Goal: Information Seeking & Learning: Learn about a topic

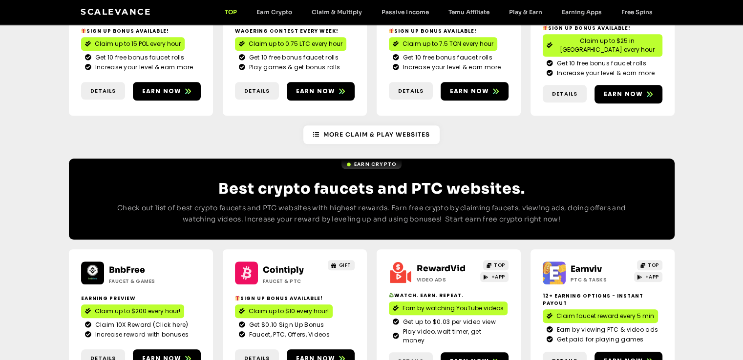
scroll to position [732, 0]
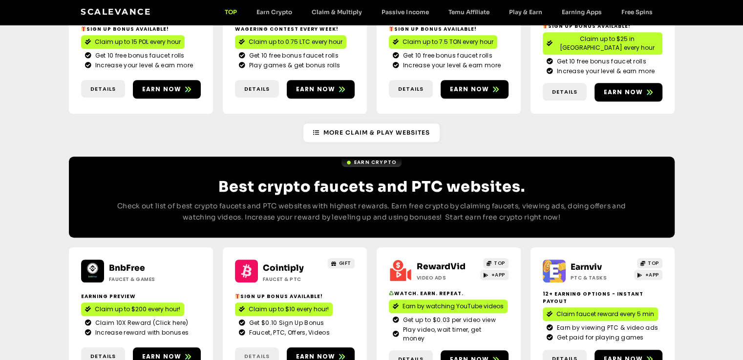
click at [248, 352] on span "Details" at bounding box center [256, 356] width 25 height 8
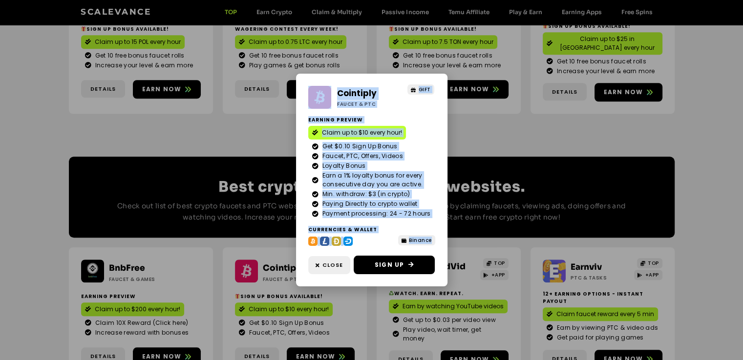
drag, startPoint x: 303, startPoint y: 81, endPoint x: 433, endPoint y: 239, distance: 205.0
click at [433, 239] on div "Cointiply Faucet & PTC GIFT Earning Preview Claim up to $10 every hour! Get $0.…" at bounding box center [371, 180] width 151 height 213
copy div "Cointiply Faucet & PTC GIFT Earning Preview Claim up to $10 every hour! Get $0.…"
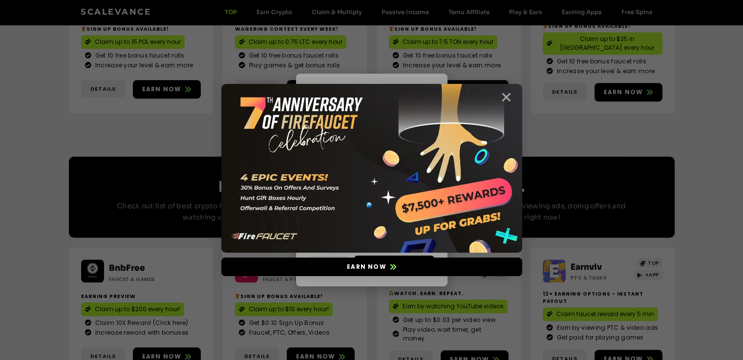
click at [507, 94] on icon "Close" at bounding box center [506, 97] width 12 height 12
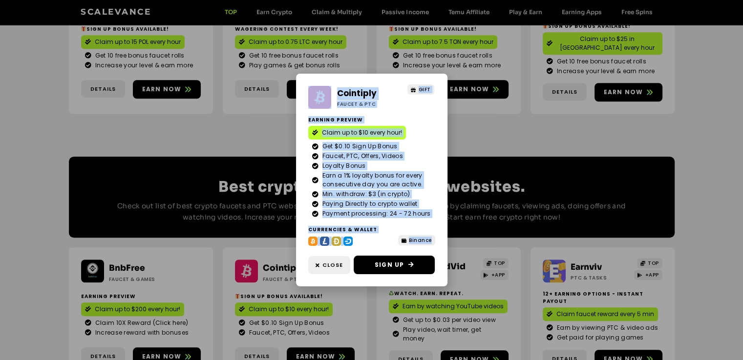
click at [472, 112] on div "Cointiply Faucet & PTC GIFT Earning Preview Claim up to $10 every hour! Get $0.…" at bounding box center [371, 180] width 743 height 360
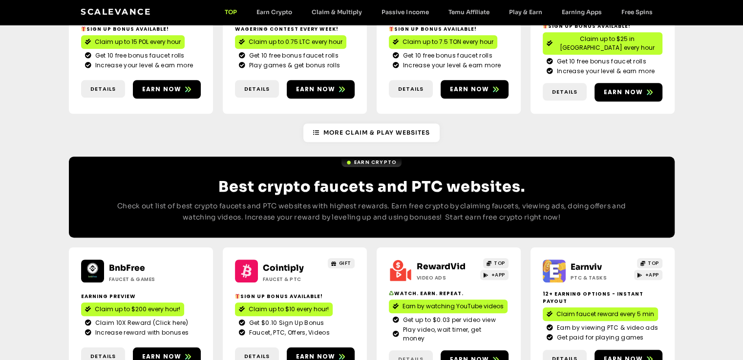
click at [403, 355] on span "Details" at bounding box center [410, 359] width 25 height 8
click at [408, 355] on span "Details" at bounding box center [410, 359] width 25 height 8
click at [402, 355] on span "Details" at bounding box center [410, 359] width 25 height 8
click at [406, 355] on span "Details" at bounding box center [410, 359] width 25 height 8
click at [565, 355] on span "Details" at bounding box center [564, 359] width 25 height 8
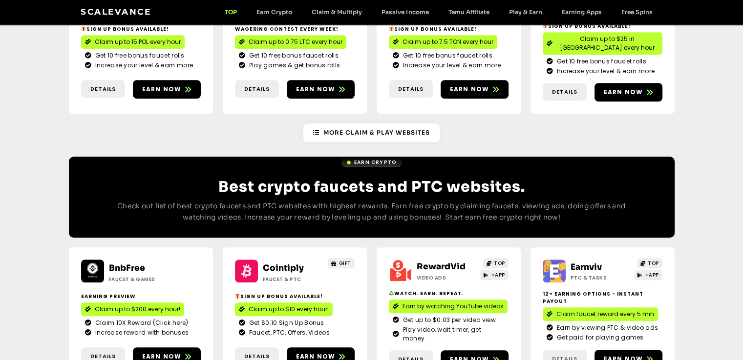
click at [564, 355] on span "Details" at bounding box center [564, 359] width 25 height 8
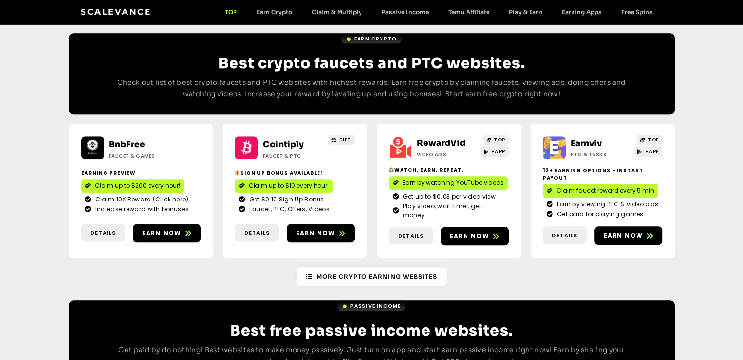
scroll to position [879, 0]
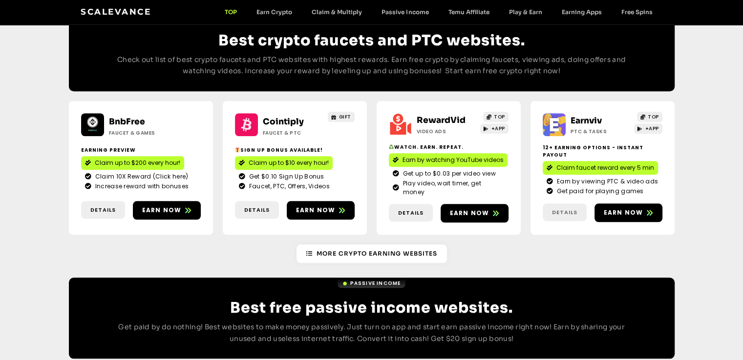
click at [557, 208] on span "Details" at bounding box center [564, 212] width 25 height 8
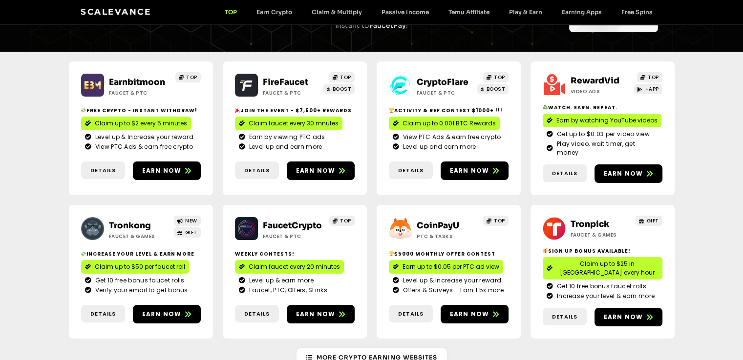
scroll to position [0, 0]
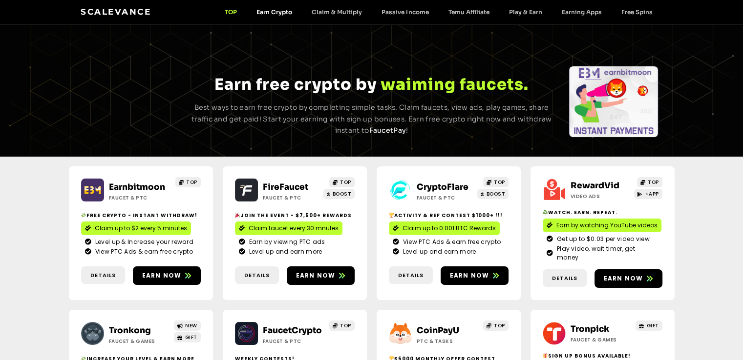
click at [266, 12] on link "Earn Crypto" at bounding box center [274, 11] width 55 height 7
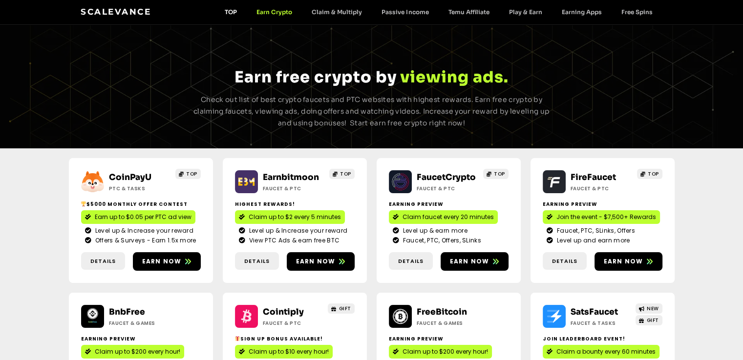
click at [229, 10] on link "TOP" at bounding box center [231, 11] width 32 height 7
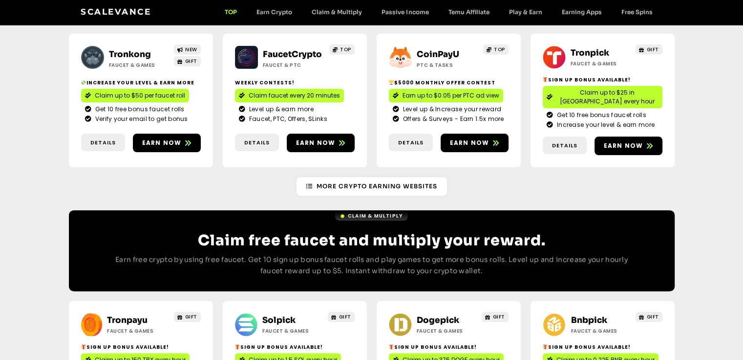
scroll to position [342, 0]
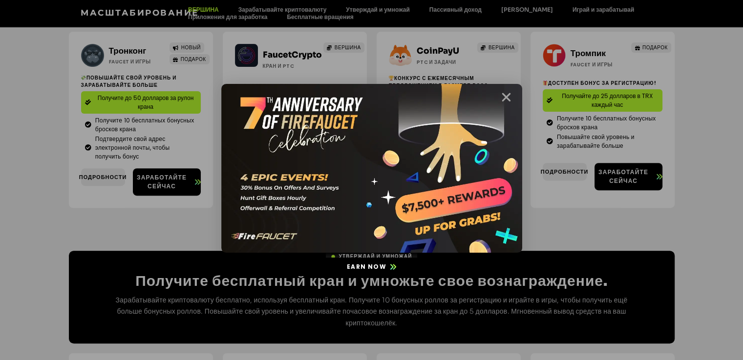
click at [504, 98] on icon "Close" at bounding box center [506, 97] width 12 height 12
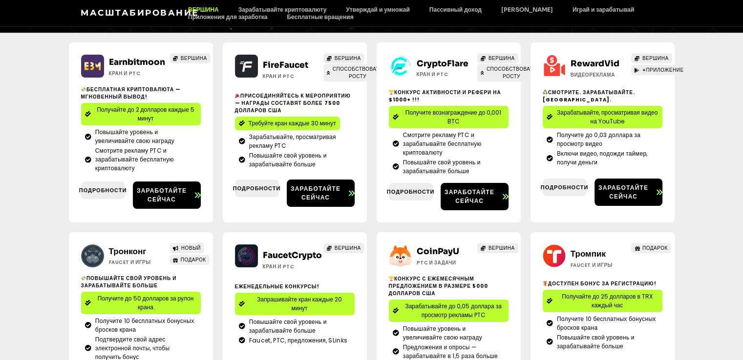
scroll to position [0, 0]
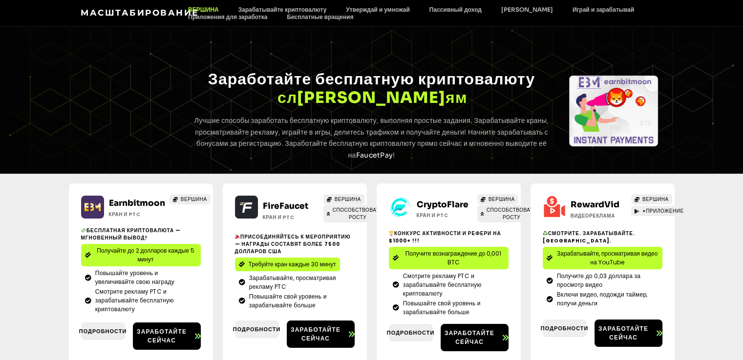
click at [202, 6] on font "ВЕРШИНА" at bounding box center [203, 9] width 31 height 7
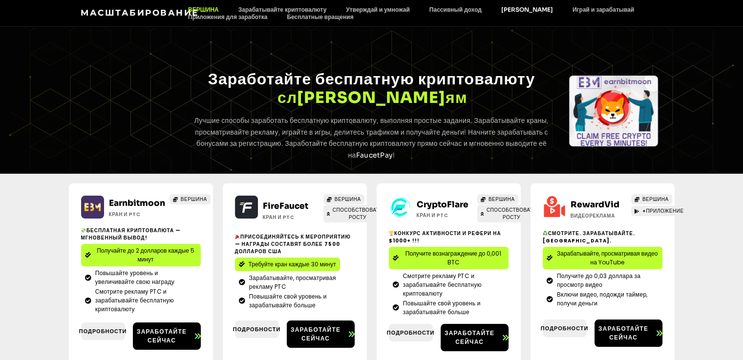
click at [521, 11] on font "[PERSON_NAME]" at bounding box center [527, 9] width 52 height 7
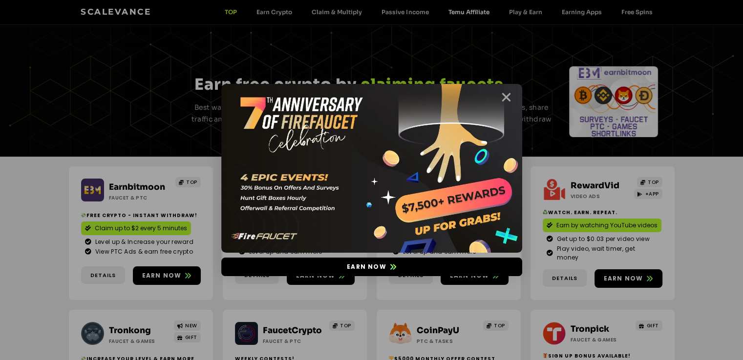
click at [507, 98] on icon "Close" at bounding box center [506, 97] width 12 height 12
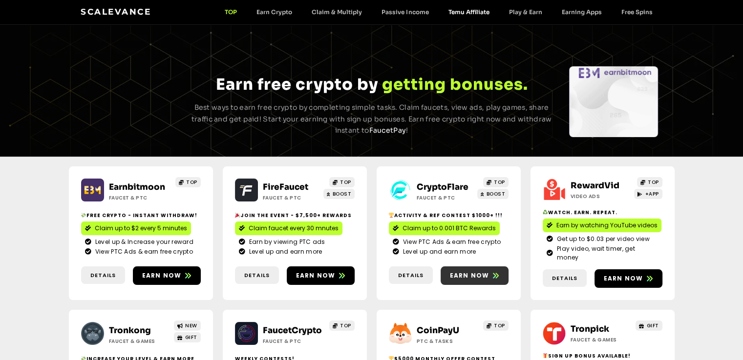
click at [473, 271] on span "Earn now" at bounding box center [470, 275] width 40 height 9
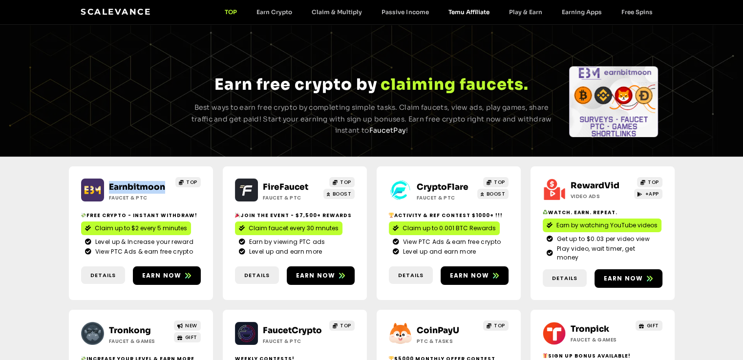
drag, startPoint x: 165, startPoint y: 186, endPoint x: 106, endPoint y: 190, distance: 59.2
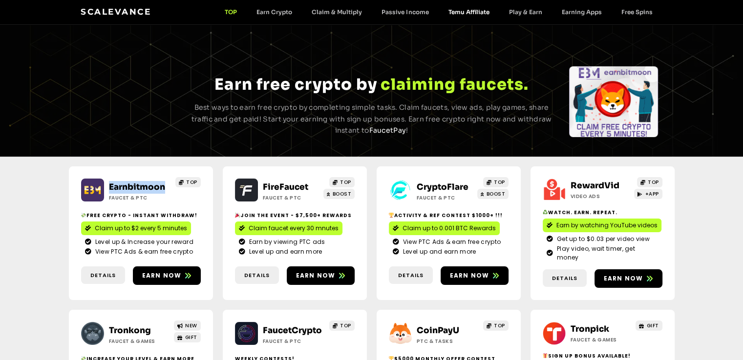
click at [106, 190] on div "Earnbitmoon Faucet & PTC" at bounding box center [137, 191] width 66 height 21
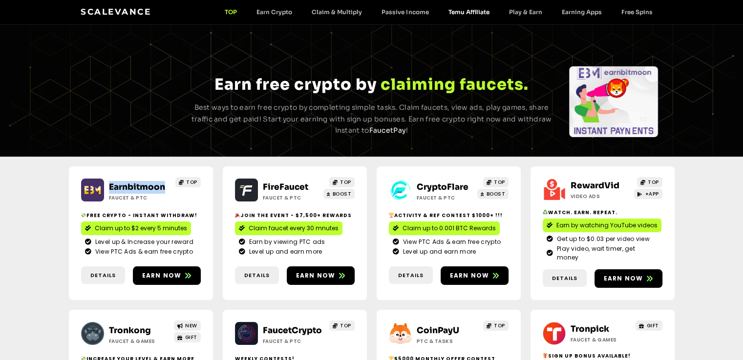
copy link "Earnbitmoon"
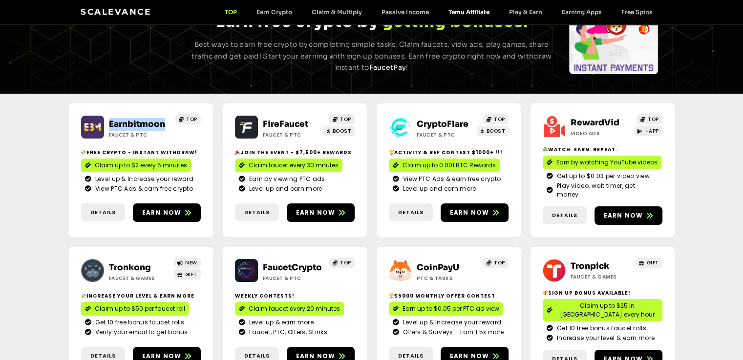
scroll to position [146, 0]
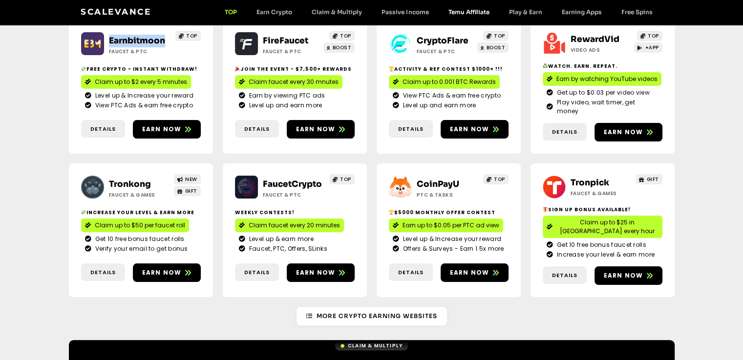
click at [394, 180] on img at bounding box center [400, 187] width 23 height 23
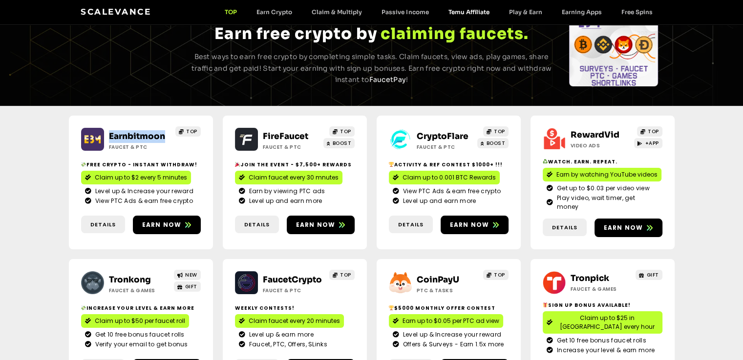
scroll to position [98, 0]
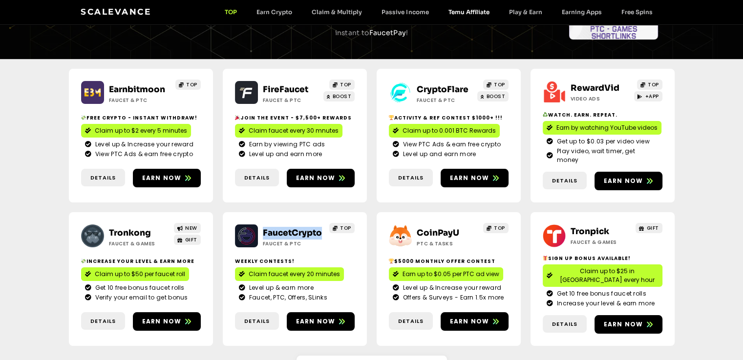
drag, startPoint x: 262, startPoint y: 219, endPoint x: 322, endPoint y: 219, distance: 60.5
click at [322, 227] on div "FaucetCrypto Faucet & PTC" at bounding box center [291, 237] width 66 height 21
copy link "FaucetCrypto"
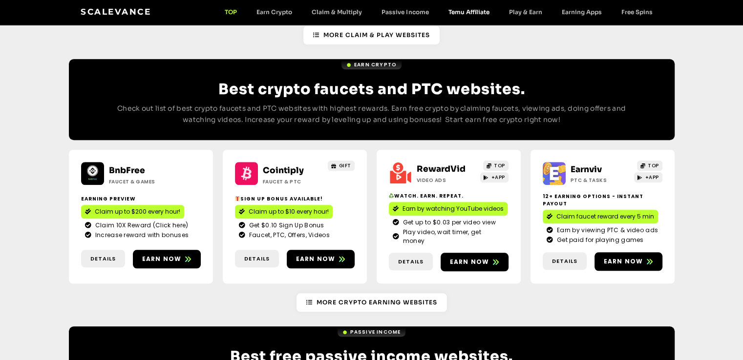
scroll to position [830, 0]
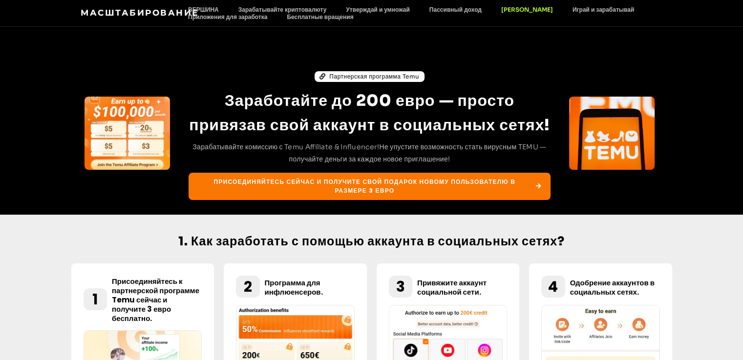
scroll to position [49, 0]
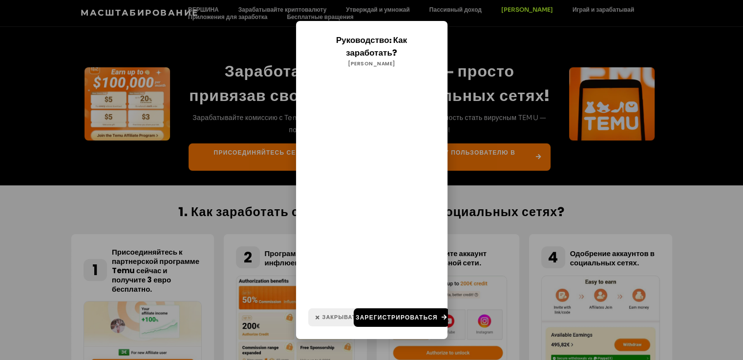
click at [322, 313] on font "Закрывать" at bounding box center [341, 317] width 38 height 8
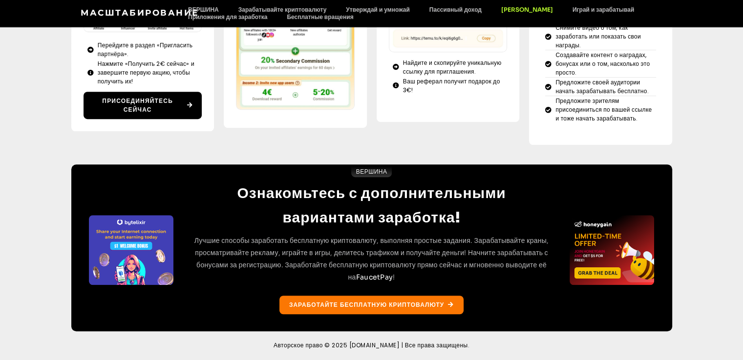
scroll to position [639, 0]
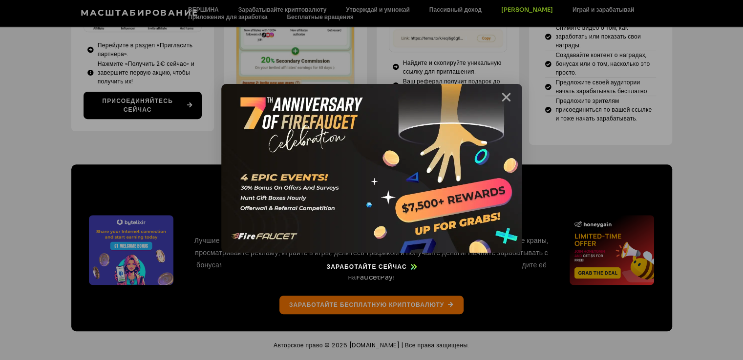
click at [502, 96] on icon "Закрывать" at bounding box center [506, 97] width 12 height 12
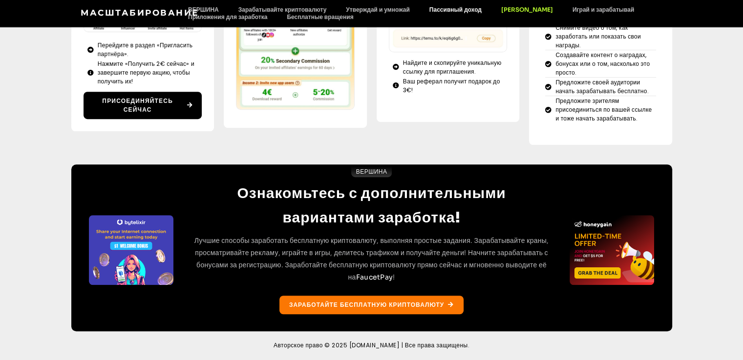
click at [451, 7] on font "Пассивный доход" at bounding box center [455, 9] width 52 height 7
click at [445, 9] on font "Пассивный доход" at bounding box center [455, 9] width 52 height 7
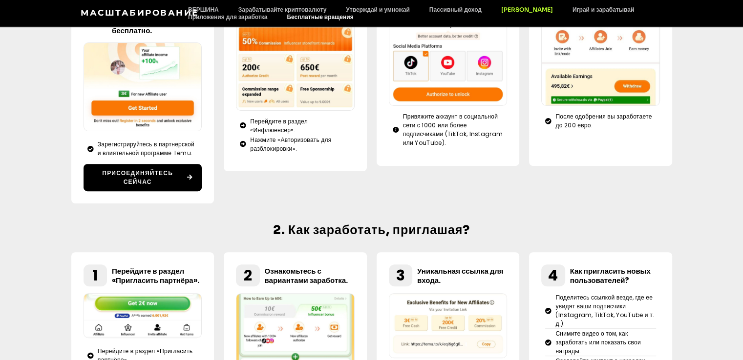
scroll to position [297, 0]
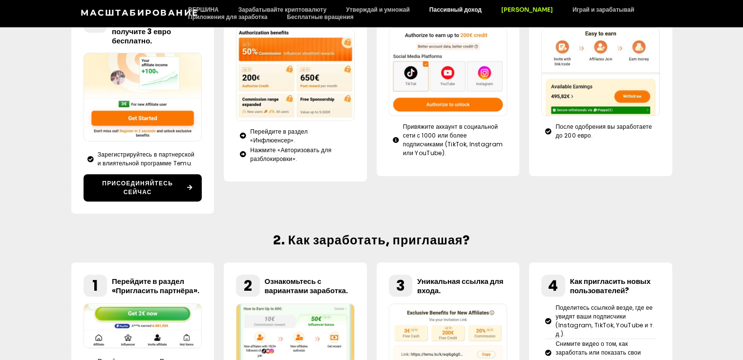
click at [446, 11] on font "Пассивный доход" at bounding box center [455, 9] width 52 height 7
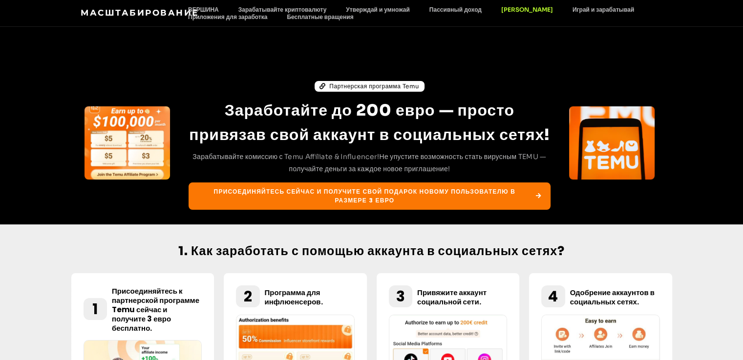
scroll to position [0, 0]
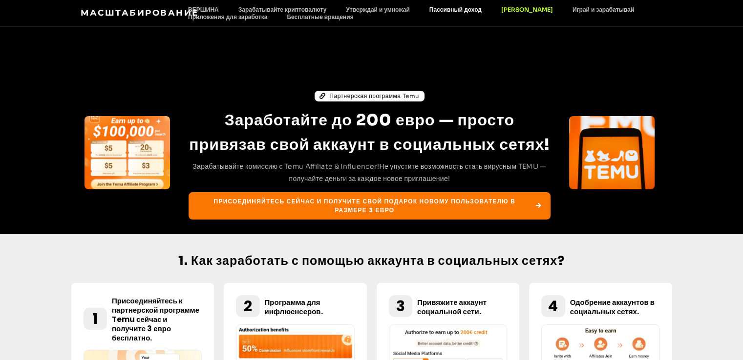
click at [439, 8] on font "Пассивный доход" at bounding box center [455, 9] width 52 height 7
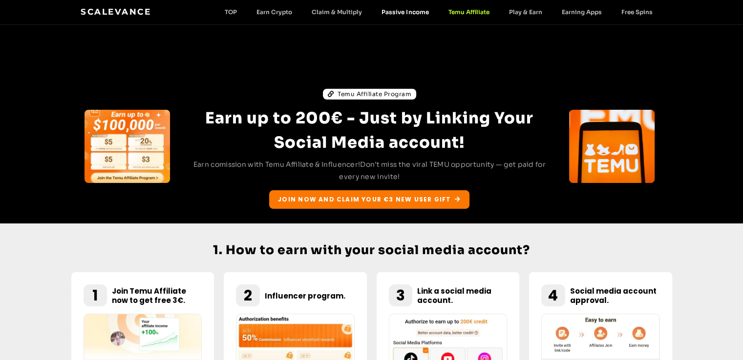
click at [384, 11] on link "Passive Income" at bounding box center [405, 11] width 66 height 7
click at [397, 11] on link "Passive Income" at bounding box center [405, 11] width 66 height 7
click at [400, 13] on link "Passive Income" at bounding box center [405, 11] width 66 height 7
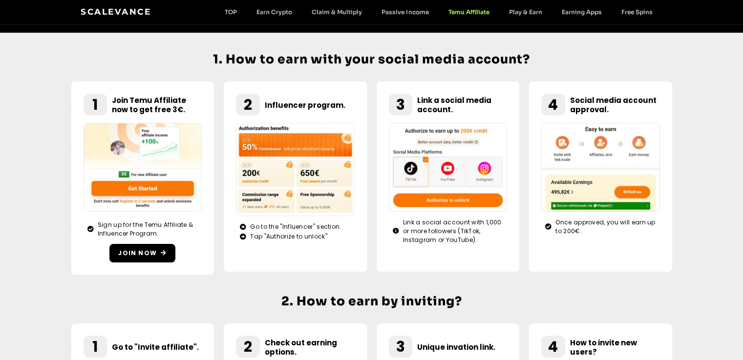
scroll to position [195, 0]
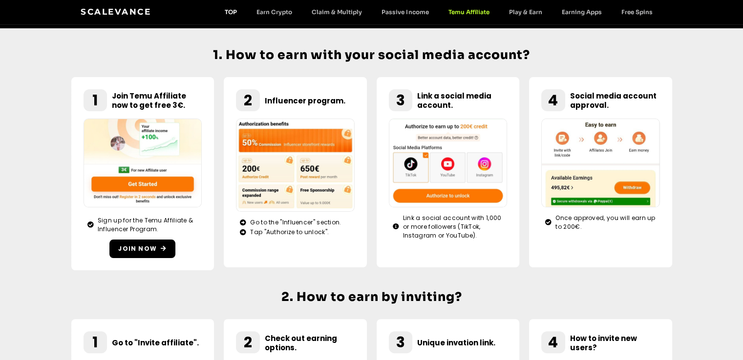
click at [234, 8] on link "TOP" at bounding box center [231, 11] width 32 height 7
click at [227, 12] on link "TOP" at bounding box center [231, 11] width 32 height 7
click at [229, 13] on link "TOP" at bounding box center [231, 11] width 32 height 7
click at [273, 12] on link "Earn Crypto" at bounding box center [274, 11] width 55 height 7
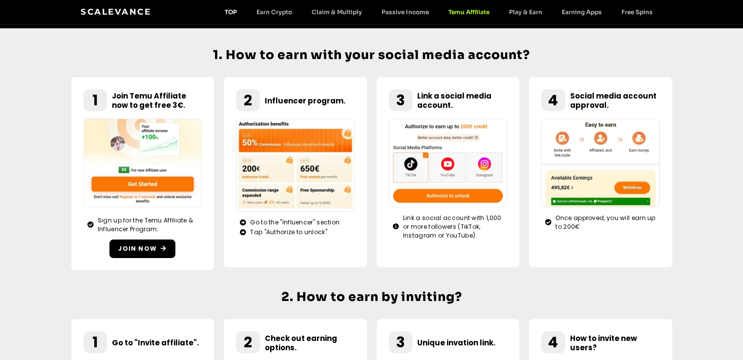
click at [235, 9] on link "TOP" at bounding box center [231, 11] width 32 height 7
click at [278, 12] on link "Earn Crypto" at bounding box center [274, 11] width 55 height 7
click at [338, 14] on link "Claim & Multiply" at bounding box center [337, 11] width 70 height 7
click at [15, 238] on section "1 Join Temu Affiliate now to get free 3€. Sign up for the Temu Affiliate & Infl…" at bounding box center [371, 173] width 743 height 213
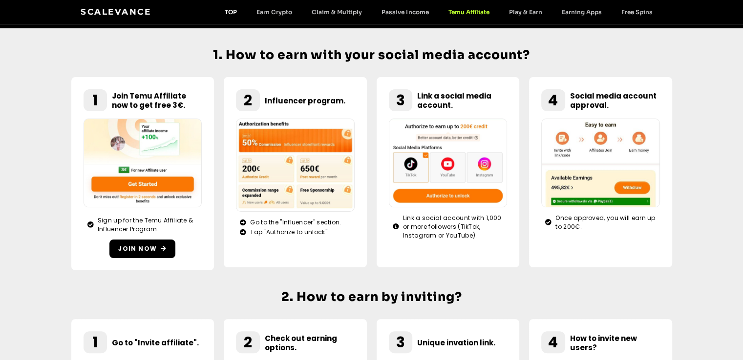
click at [234, 14] on link "TOP" at bounding box center [231, 11] width 32 height 7
click at [233, 12] on link "TOP" at bounding box center [231, 11] width 32 height 7
click at [701, 100] on section "1 Join Temu Affiliate now to get free 3€. Sign up for the Temu Affiliate & Infl…" at bounding box center [371, 173] width 743 height 213
click at [232, 10] on link "TOP" at bounding box center [231, 11] width 32 height 7
